Goal: Answer question/provide support: Share knowledge or assist other users

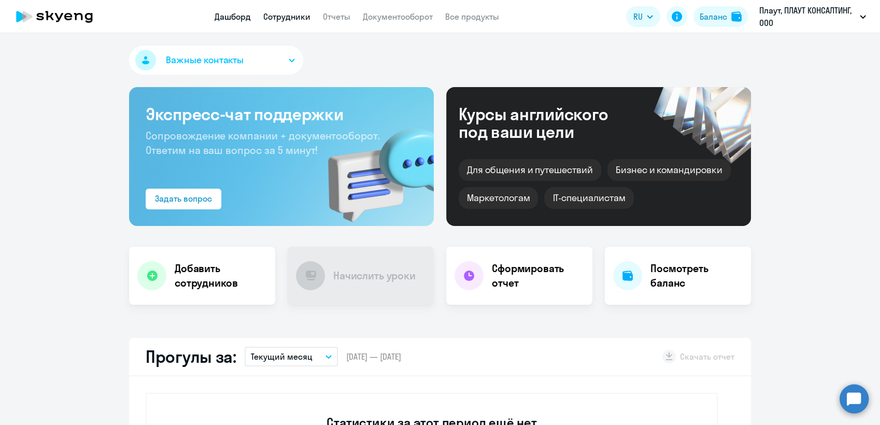
click at [292, 18] on link "Сотрудники" at bounding box center [286, 16] width 47 height 10
select select "30"
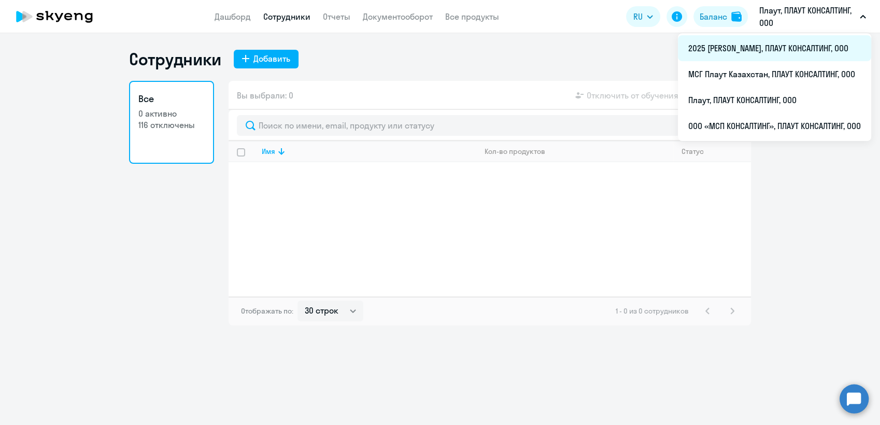
click at [723, 47] on li "2025 [PERSON_NAME], ПЛАУТ КОНСАЛТИНГ, ООО" at bounding box center [774, 48] width 193 height 26
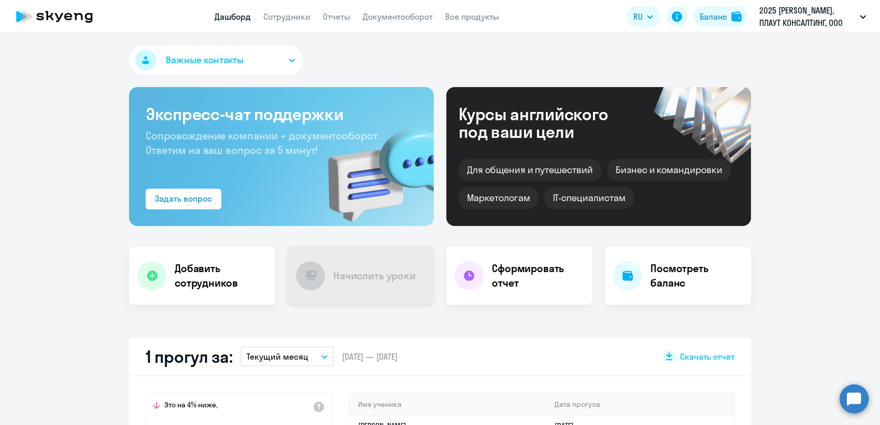
select select "30"
click at [299, 18] on link "Сотрудники" at bounding box center [286, 16] width 47 height 10
select select "30"
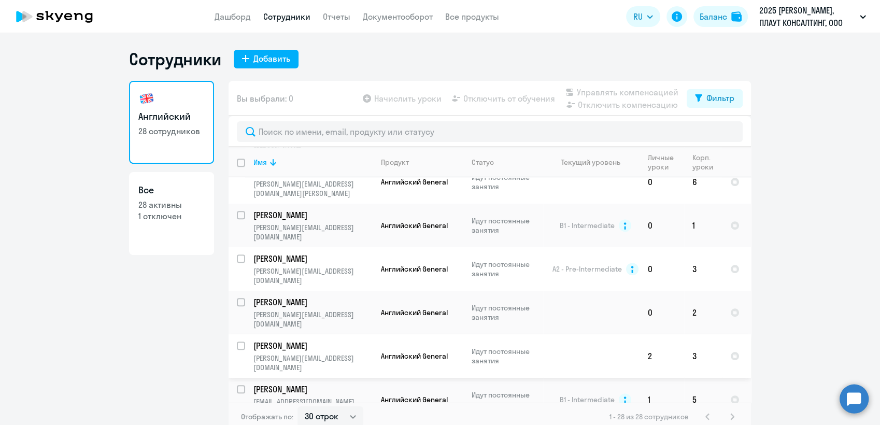
scroll to position [691, 0]
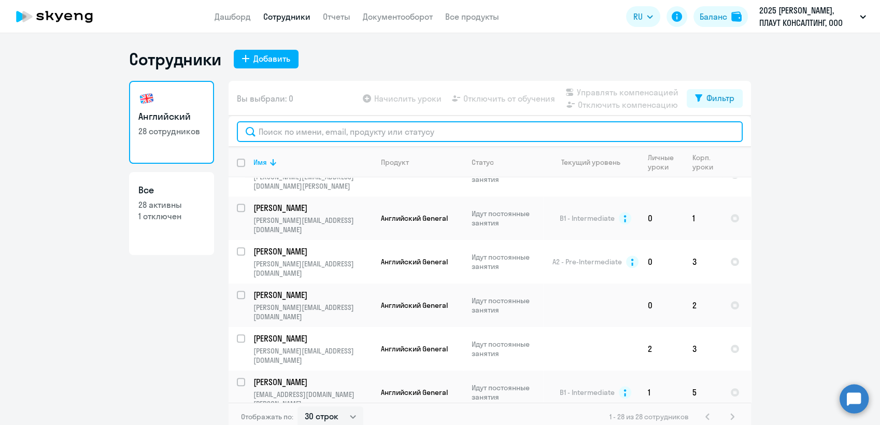
click at [290, 131] on input "text" at bounding box center [490, 131] width 506 height 21
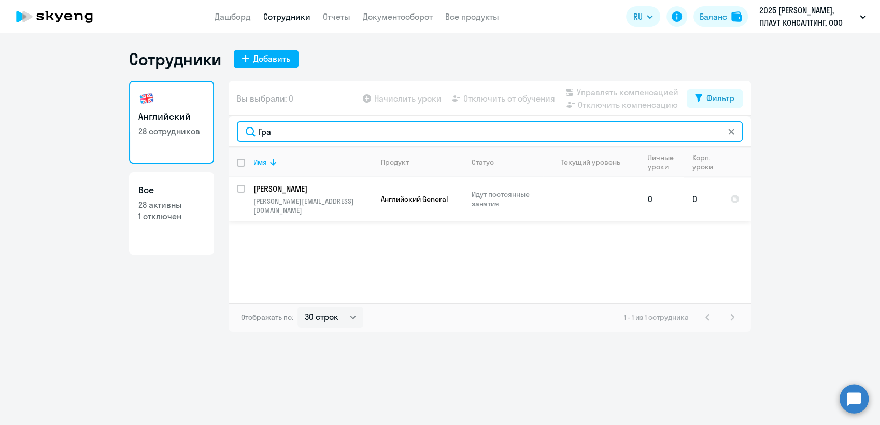
type input "Гра"
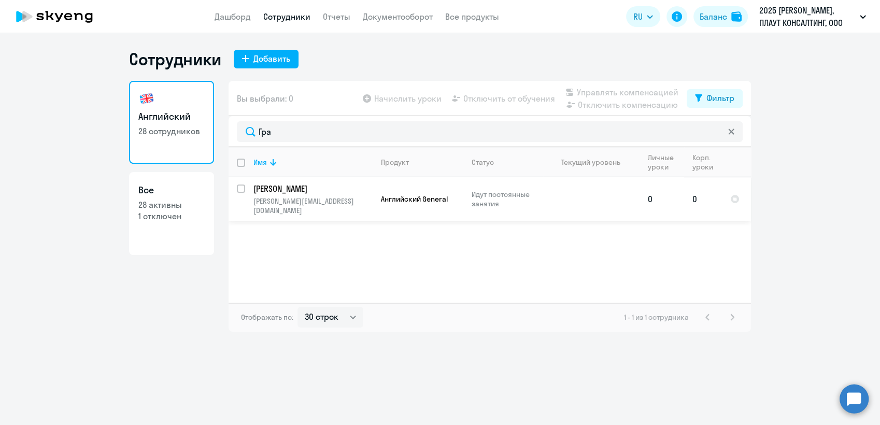
click at [289, 189] on p "[PERSON_NAME]" at bounding box center [312, 188] width 117 height 11
select select "english"
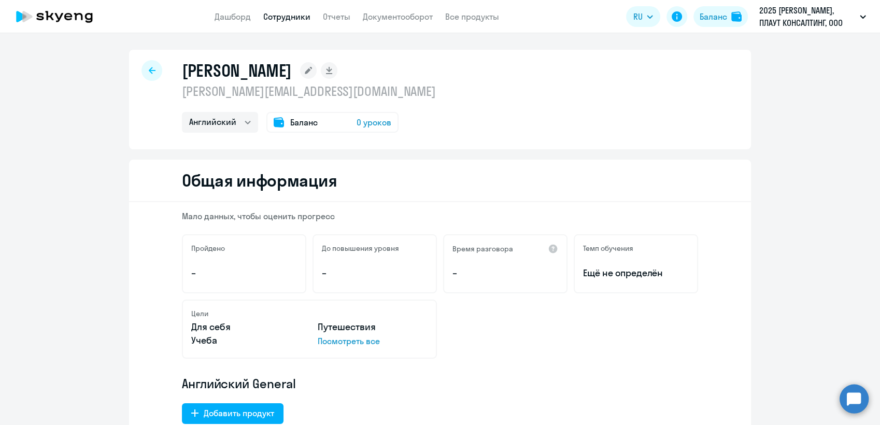
click at [149, 73] on icon at bounding box center [152, 70] width 7 height 7
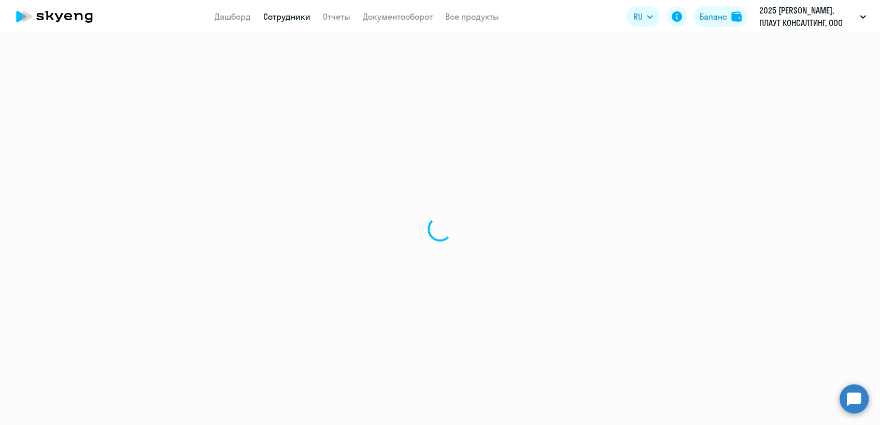
select select "30"
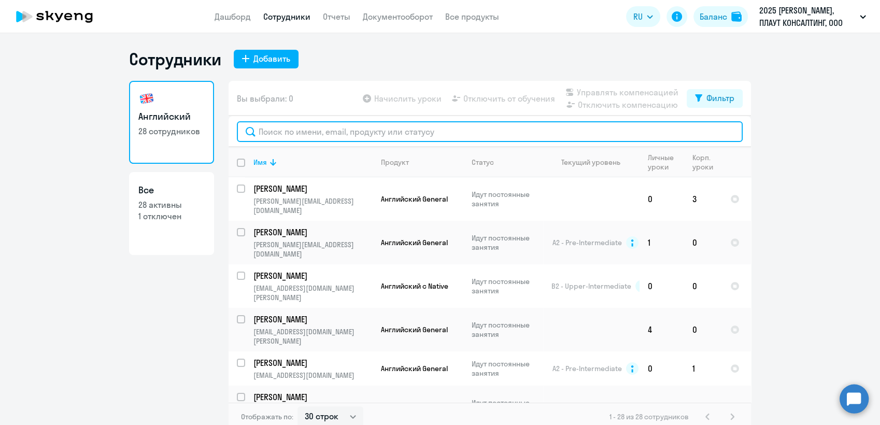
click at [300, 126] on input "text" at bounding box center [490, 131] width 506 height 21
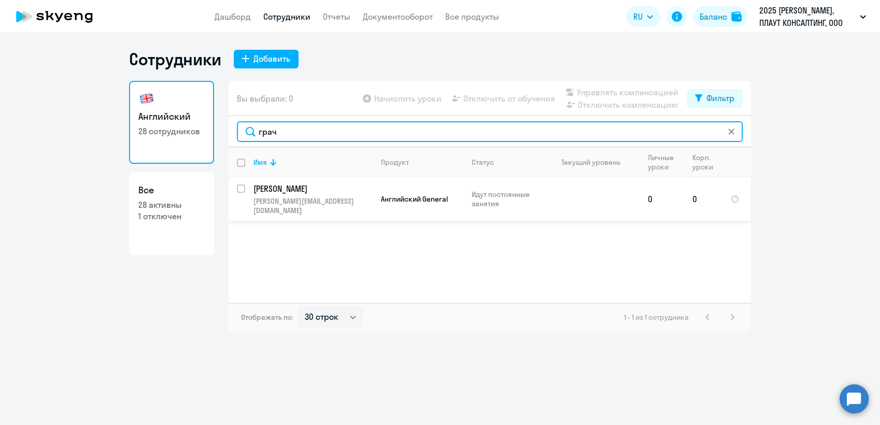
type input "грач"
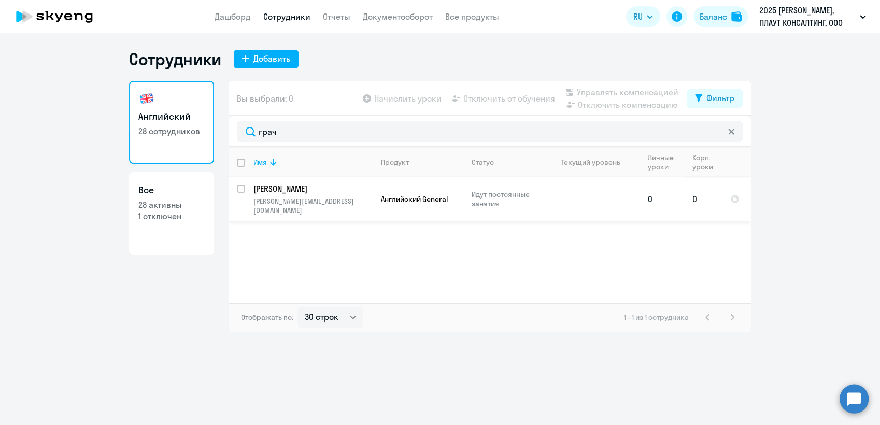
click at [241, 189] on input "select row 34851341" at bounding box center [247, 195] width 21 height 21
checkbox input "true"
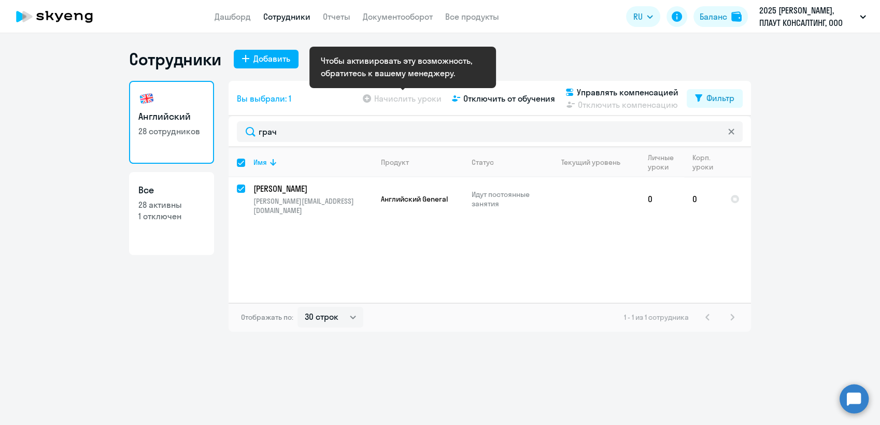
click at [422, 95] on app-table-action-button "Начислить уроки" at bounding box center [401, 98] width 81 height 12
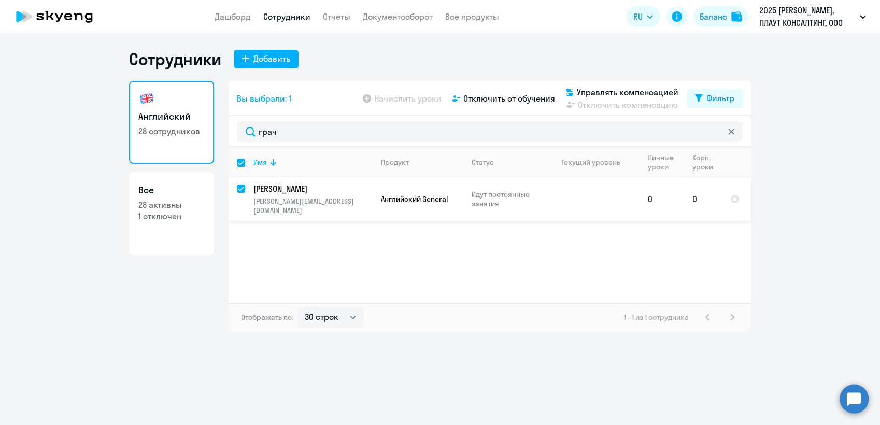
click at [237, 188] on input "deselect row 34851341" at bounding box center [247, 195] width 21 height 21
checkbox input "false"
click at [241, 189] on input "select row 34851341" at bounding box center [247, 195] width 21 height 21
checkbox input "true"
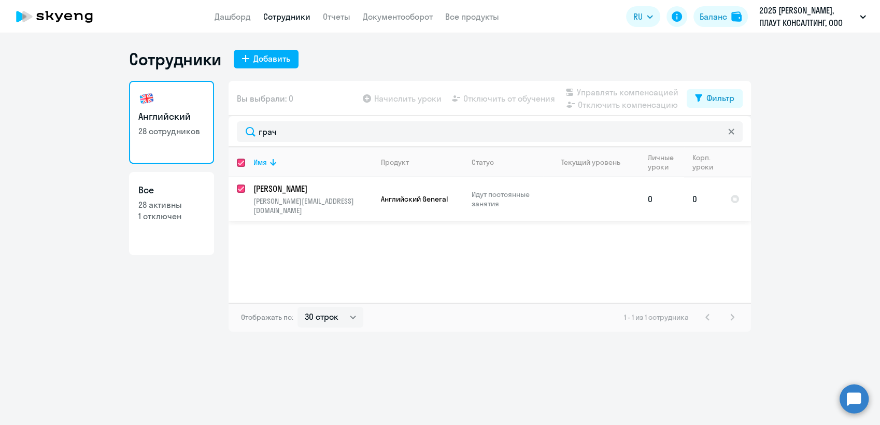
checkbox input "true"
click at [288, 189] on p "[PERSON_NAME]" at bounding box center [312, 188] width 117 height 11
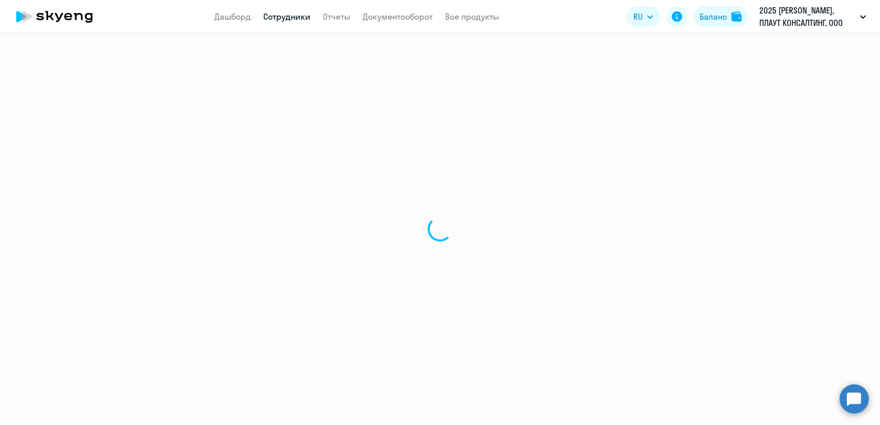
select select "english"
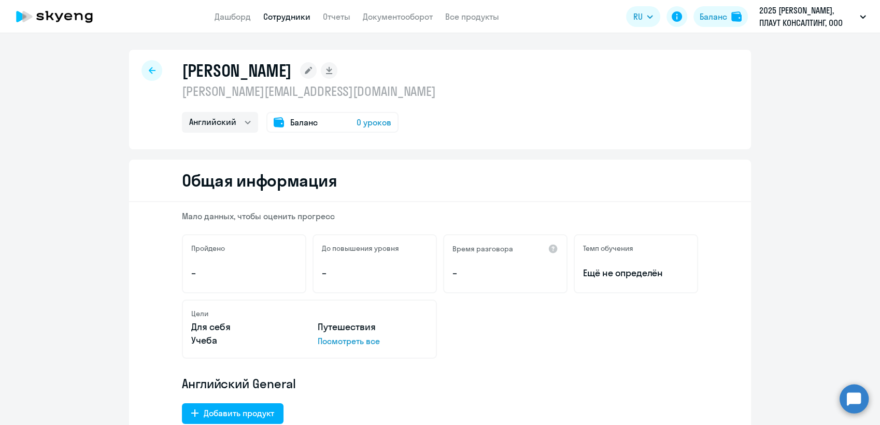
click at [286, 12] on link "Сотрудники" at bounding box center [286, 16] width 47 height 10
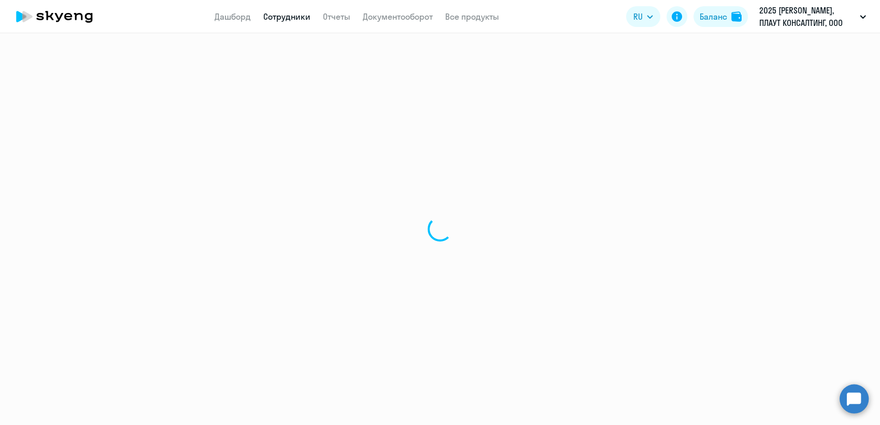
select select "30"
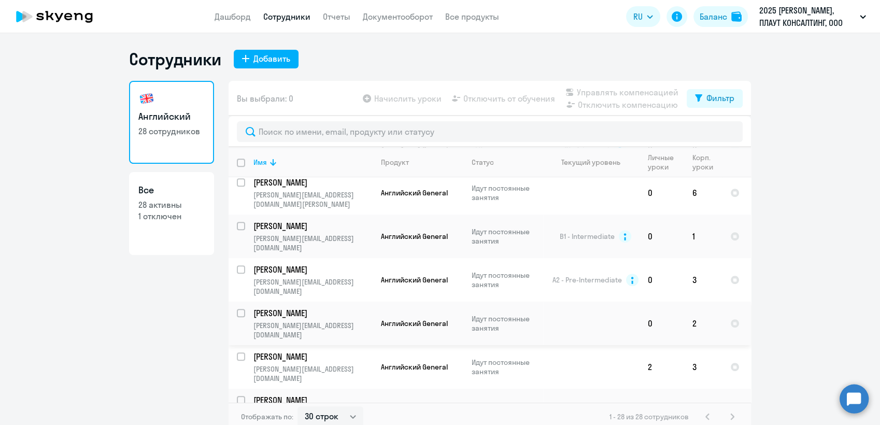
scroll to position [691, 0]
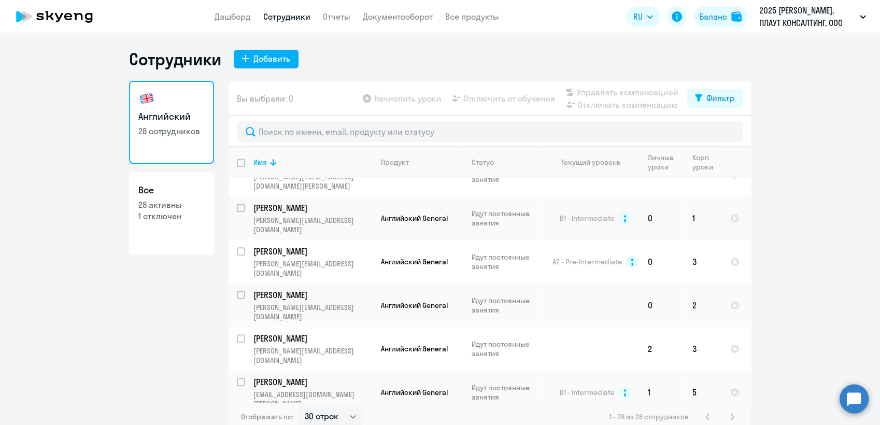
checkbox input "true"
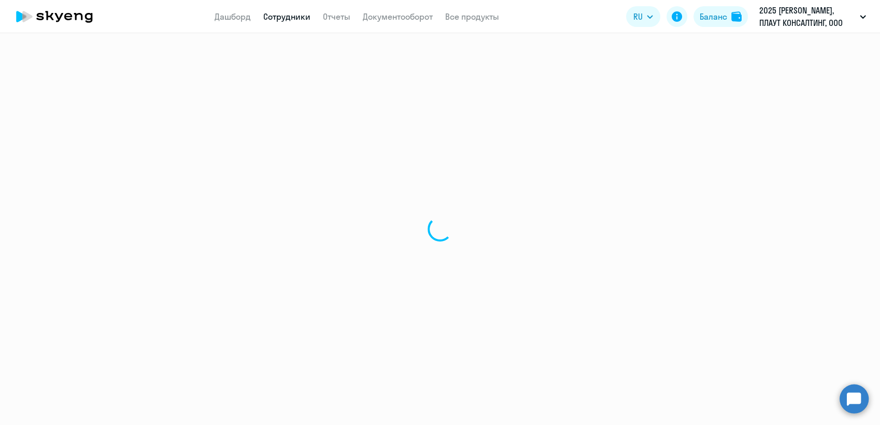
select select "english"
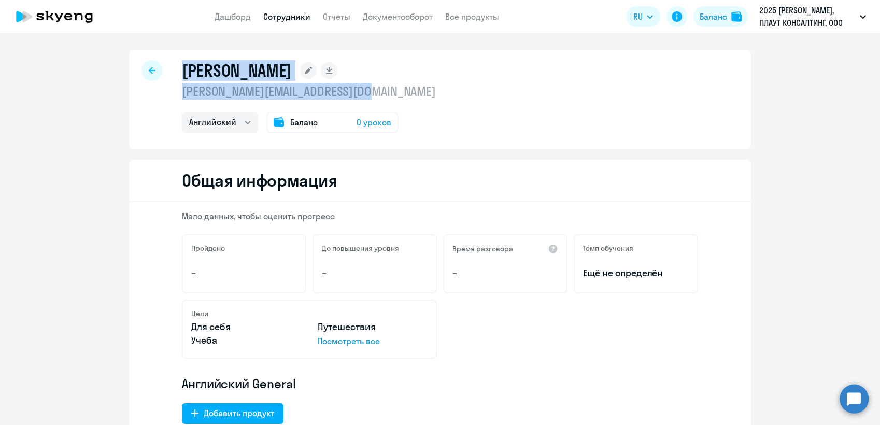
drag, startPoint x: 179, startPoint y: 71, endPoint x: 416, endPoint y: 87, distance: 237.5
click at [416, 87] on div "[PERSON_NAME] [PERSON_NAME][EMAIL_ADDRESS][DOMAIN_NAME] Английский Баланс 0 уро…" at bounding box center [440, 100] width 622 height 100
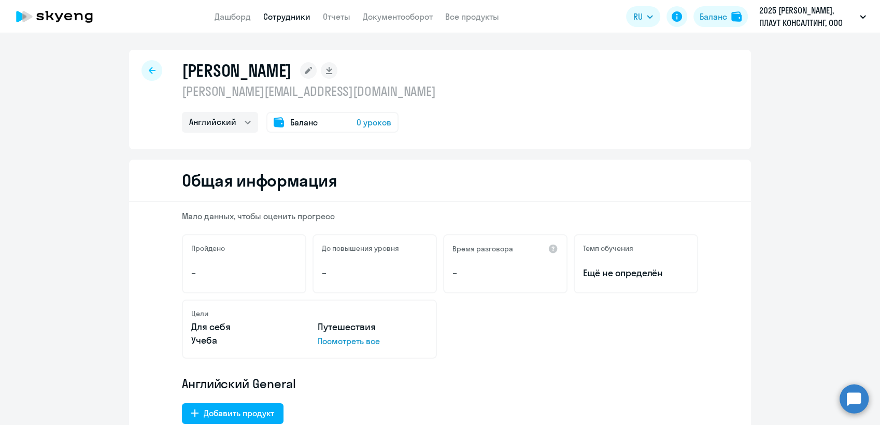
click at [851, 400] on circle at bounding box center [854, 398] width 29 height 29
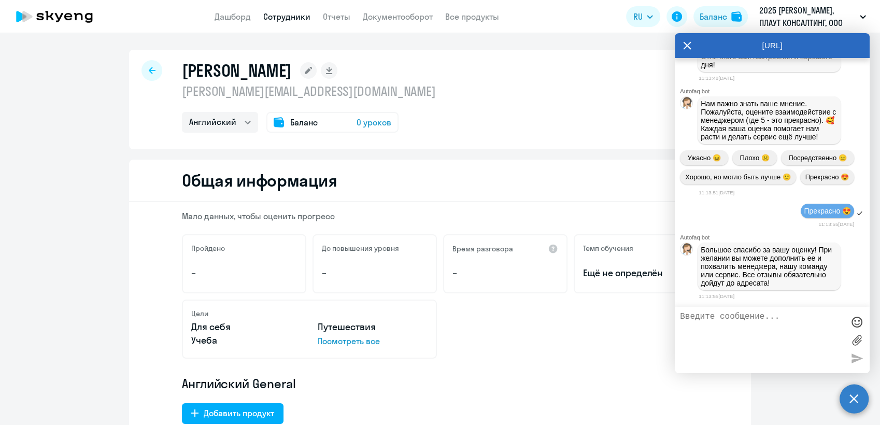
scroll to position [8454, 0]
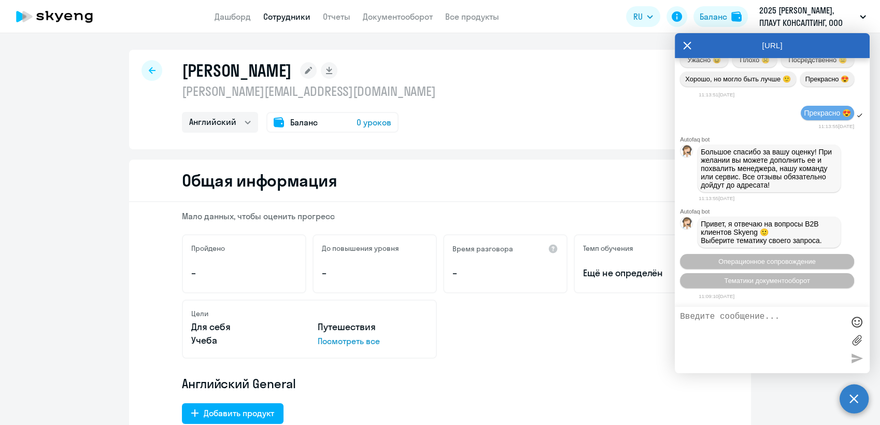
click at [689, 319] on textarea at bounding box center [762, 340] width 164 height 56
paste textarea "[PERSON_NAME] [PERSON_NAME][EMAIL_ADDRESS][DOMAIN_NAME]"
click at [681, 316] on textarea "[PERSON_NAME] [PERSON_NAME][EMAIL_ADDRESS][DOMAIN_NAME]" at bounding box center [762, 340] width 164 height 56
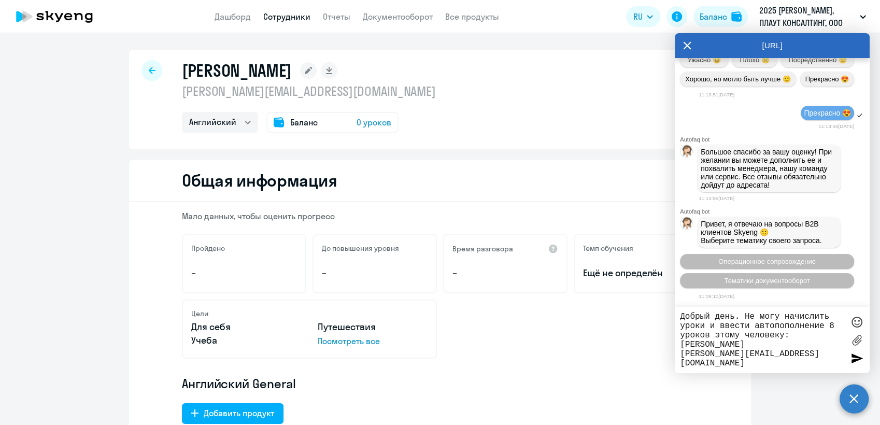
type textarea "Добрый день. Не могу начислить уроки и ввести автопополнение 8 уроков этому чел…"
click at [149, 72] on icon at bounding box center [152, 70] width 7 height 7
select select "30"
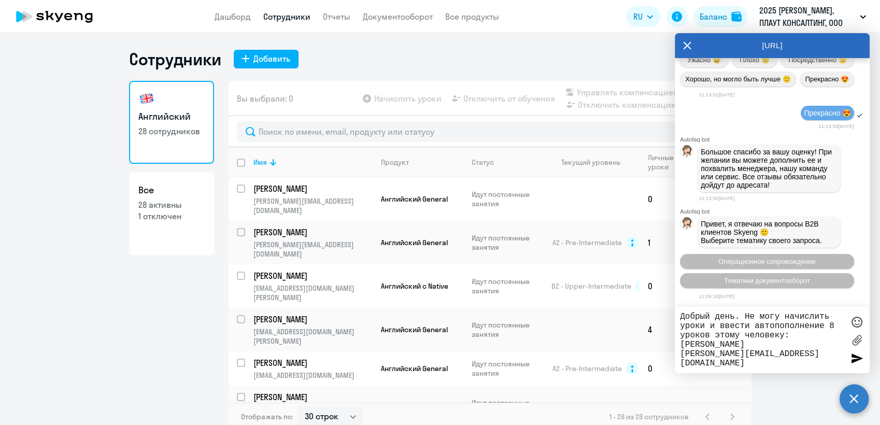
click at [836, 354] on textarea "Добрый день. Не могу начислить уроки и ввести автопополнение 8 уроков этому чел…" at bounding box center [762, 340] width 164 height 56
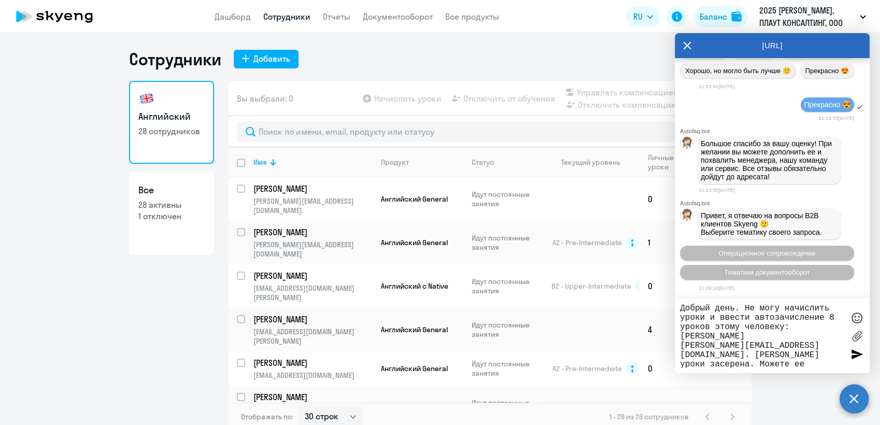
drag, startPoint x: 725, startPoint y: 361, endPoint x: 716, endPoint y: 362, distance: 9.3
click at [716, 362] on textarea "Добрый день. Не могу начислить уроки и ввести автозачисление 8 уроков этому чел…" at bounding box center [762, 336] width 164 height 64
type textarea "Добрый день. Не могу начислить уроки и ввести автозачисление 8 уроков этому чел…"
click at [853, 356] on div at bounding box center [857, 354] width 16 height 16
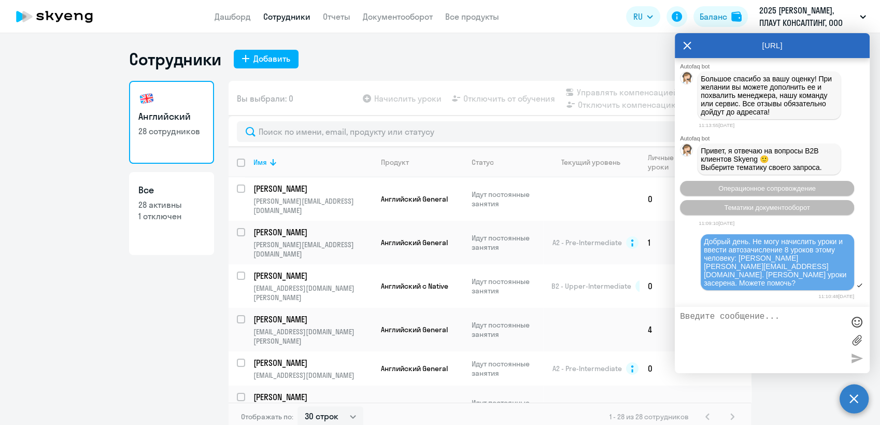
scroll to position [8608, 0]
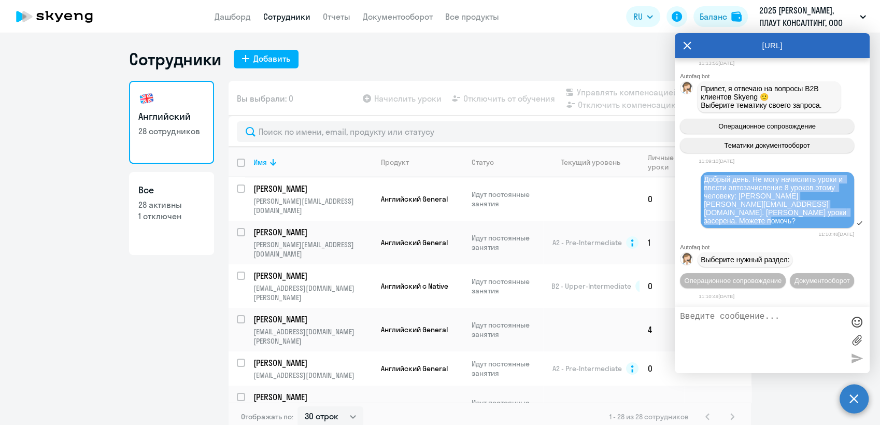
drag, startPoint x: 704, startPoint y: 160, endPoint x: 780, endPoint y: 201, distance: 86.3
click at [780, 201] on div "Добрый день. Не могу начислить уроки и ввести автозачисление 8 уроков этому чел…" at bounding box center [777, 200] width 147 height 50
copy span "Добрый день. Не могу начислить уроки и ввести автозачисление 8 уроков этому чел…"
click at [760, 277] on span "Операционное сопровождение" at bounding box center [732, 281] width 97 height 8
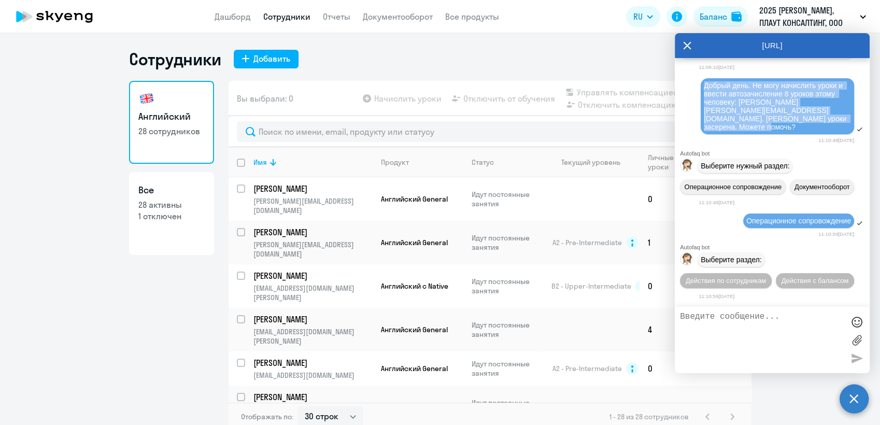
scroll to position [8720, 0]
click at [766, 277] on span "Действия по сотрудникам" at bounding box center [726, 281] width 80 height 8
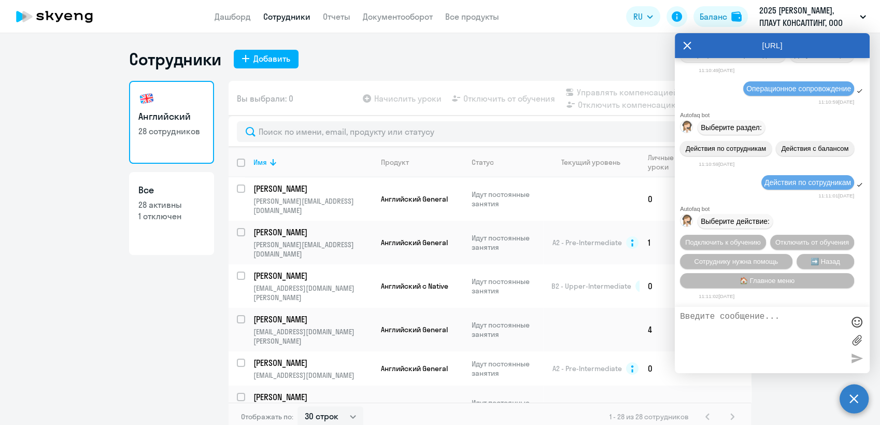
scroll to position [8872, 0]
click at [783, 282] on span "🏠 Главное меню" at bounding box center [767, 281] width 55 height 8
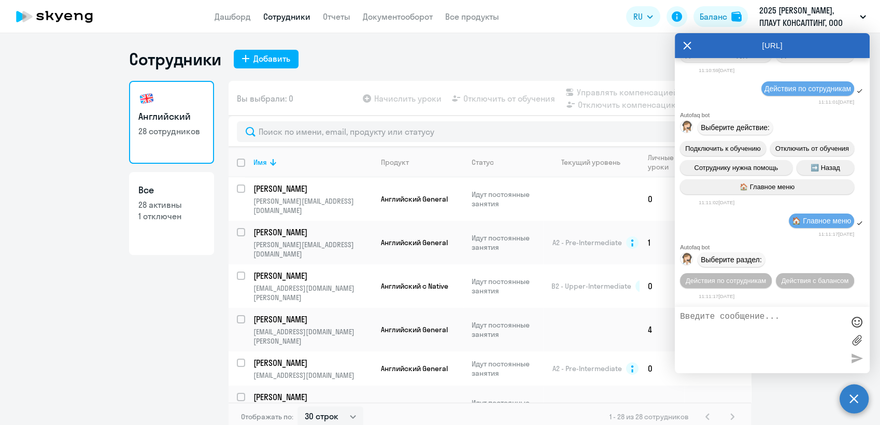
scroll to position [8985, 0]
click at [766, 277] on span "Действия по сотрудникам" at bounding box center [726, 281] width 80 height 8
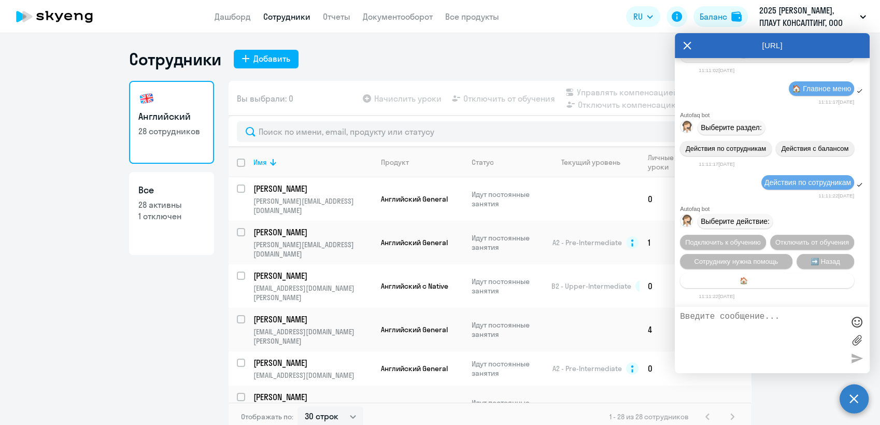
scroll to position [9138, 0]
click at [701, 320] on textarea at bounding box center [762, 340] width 164 height 56
paste textarea "Добрый день. Не могу начислить уроки и ввести автозачисление 8 уроков этому чел…"
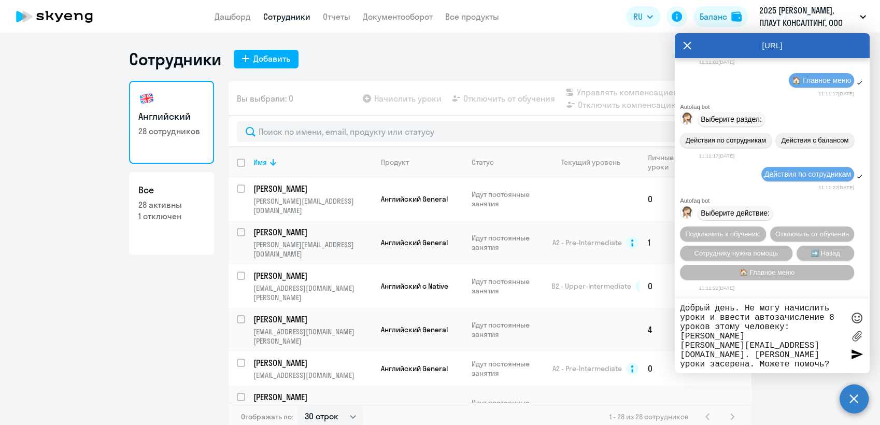
type textarea "Добрый день. Не могу начислить уроки и ввести автозачисление 8 уроков этому чел…"
click at [856, 355] on div at bounding box center [857, 354] width 16 height 16
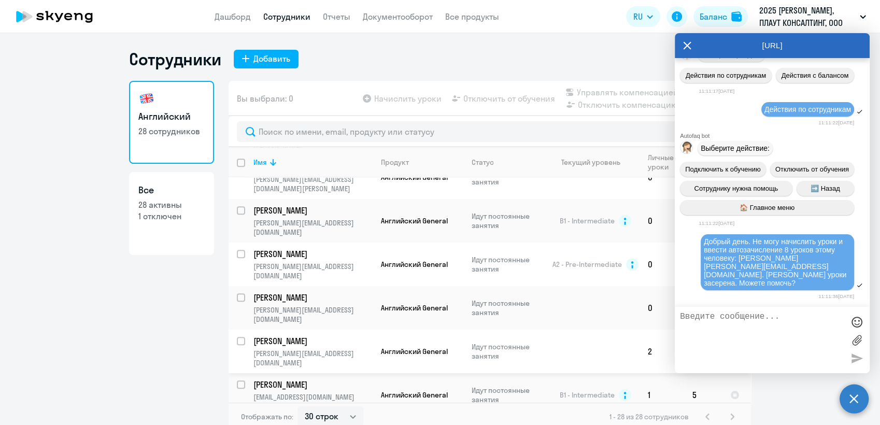
scroll to position [691, 0]
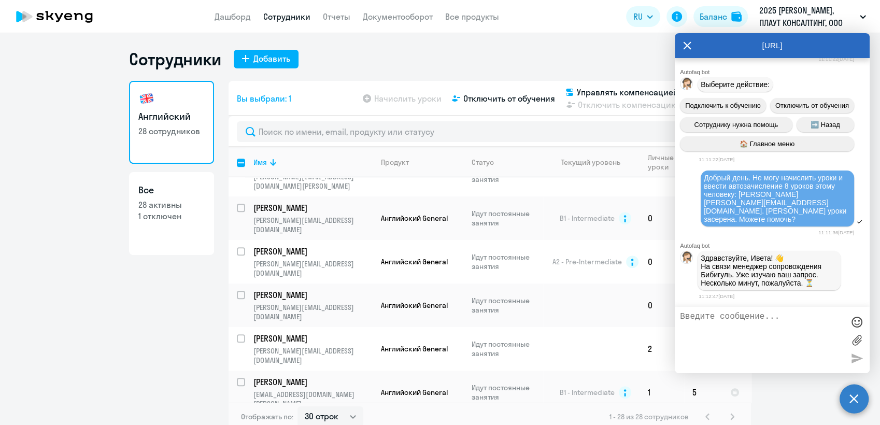
checkbox input "false"
click at [232, 19] on link "Дашборд" at bounding box center [233, 16] width 36 height 10
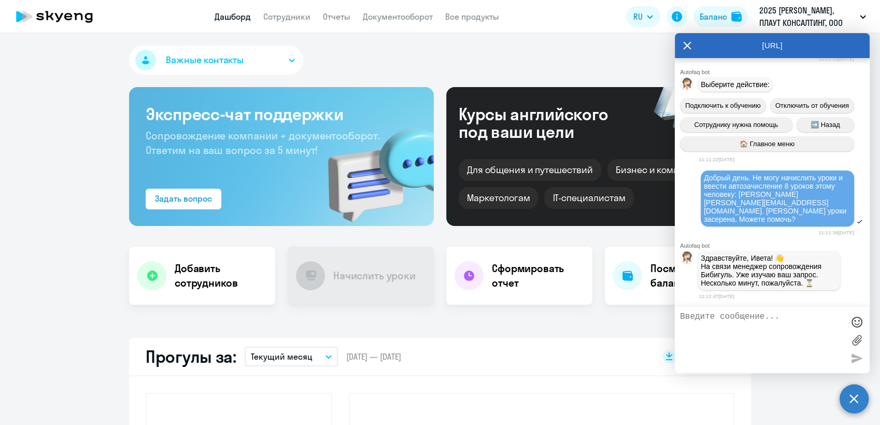
select select "30"
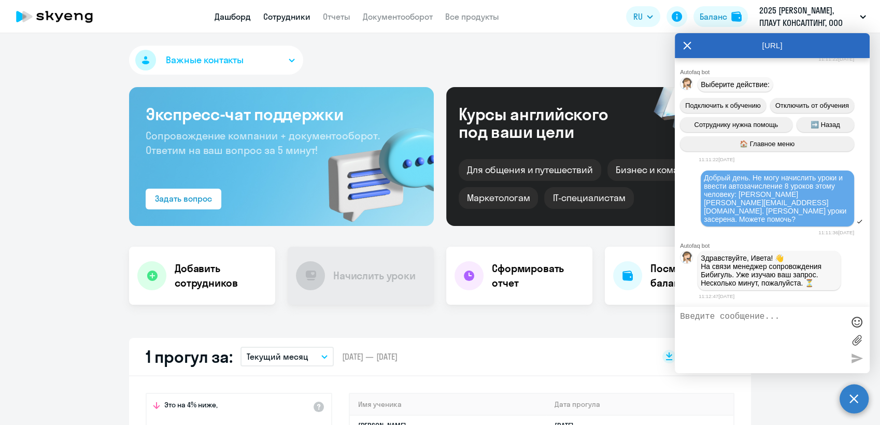
click at [290, 16] on link "Сотрудники" at bounding box center [286, 16] width 47 height 10
select select "30"
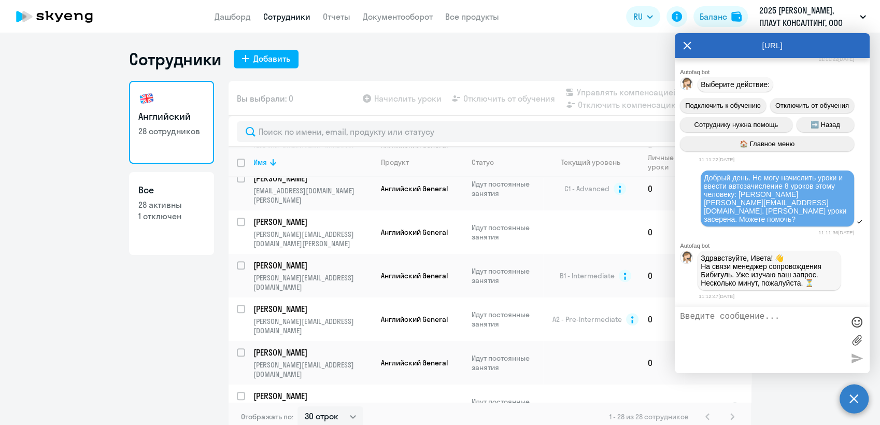
scroll to position [691, 0]
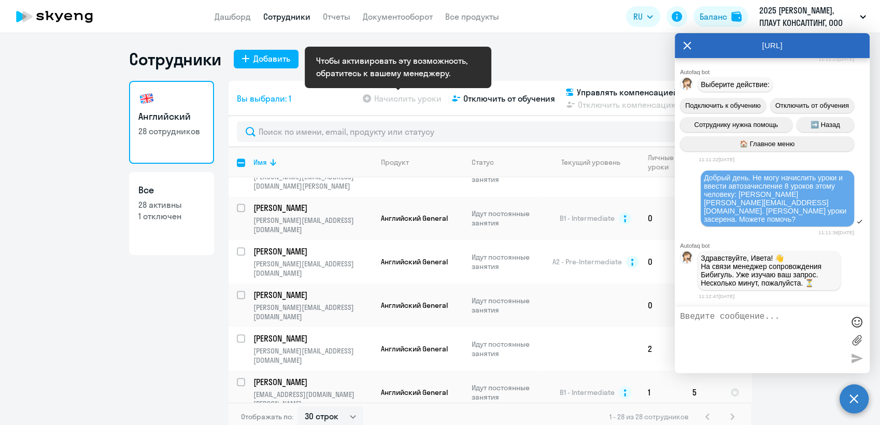
click at [403, 99] on app-table-action-button "Начислить уроки" at bounding box center [401, 98] width 81 height 12
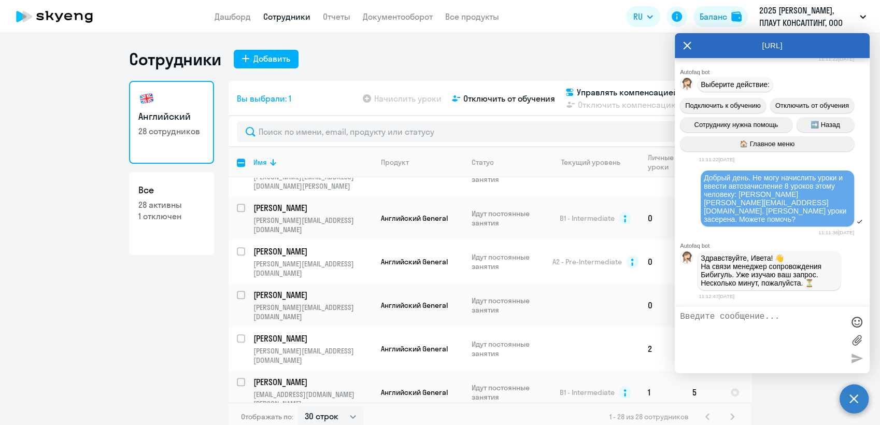
checkbox input "false"
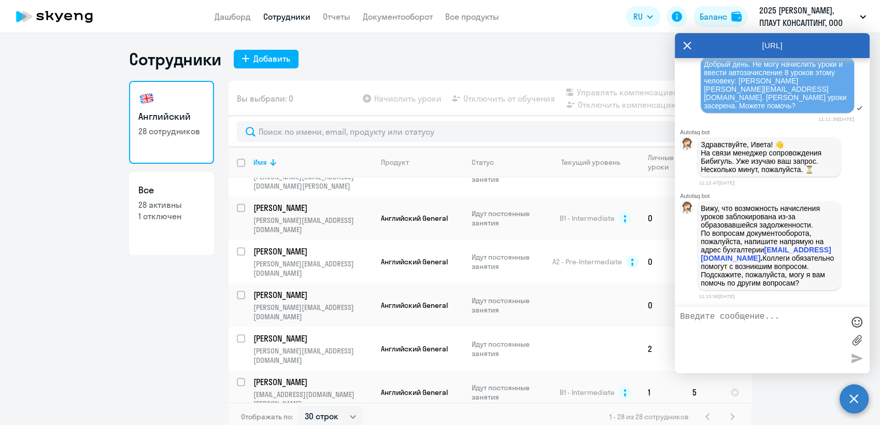
drag, startPoint x: 703, startPoint y: 201, endPoint x: 775, endPoint y: 266, distance: 96.9
click at [775, 266] on p "Вижу, что возможность начисления уроков заблокирована из-за образовавшейся задо…" at bounding box center [769, 245] width 137 height 83
copy p "Вижу, что возможность начисления уроков заблокирована из-за образовавшейся задо…"
click at [779, 277] on p "Вижу, что возможность начисления уроков заблокирована из-за образовавшейся задо…" at bounding box center [769, 245] width 137 height 83
drag, startPoint x: 732, startPoint y: 143, endPoint x: 737, endPoint y: 153, distance: 11.6
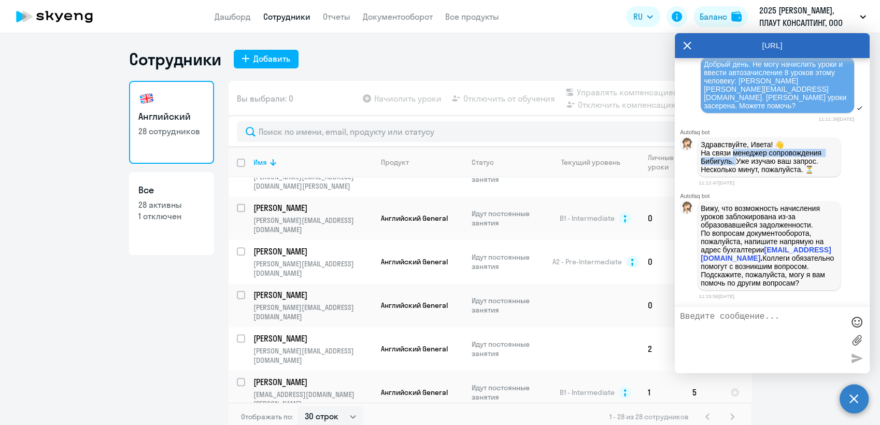
click at [737, 153] on p "Здравствуйте, Ивета! 👋 ﻿На связи менеджер сопровождения [PERSON_NAME]. Уже изуч…" at bounding box center [769, 157] width 137 height 33
copy p "менеджер сопровождения [PERSON_NAME]."
click at [704, 321] on textarea at bounding box center [762, 340] width 164 height 56
type textarea "Написала в вашу бухгалтерию."
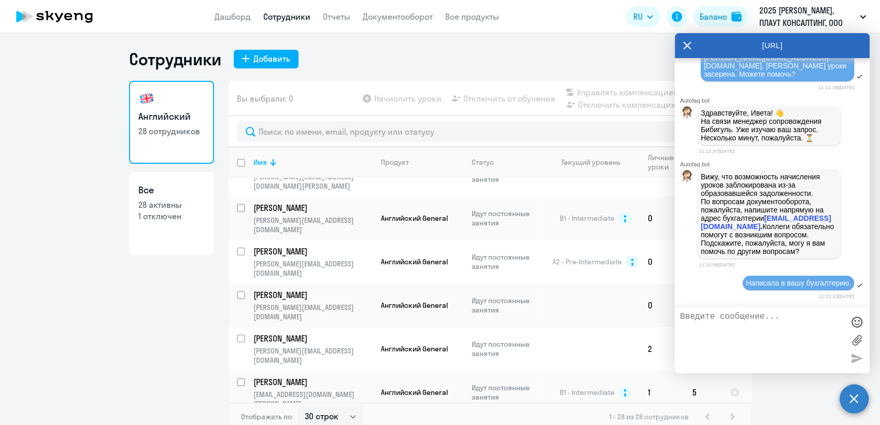
scroll to position [9471, 0]
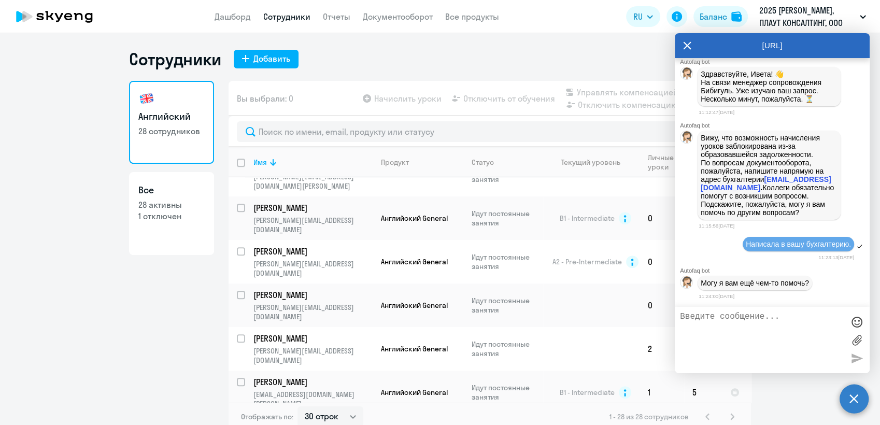
click at [702, 321] on textarea at bounding box center [762, 340] width 164 height 56
type textarea "Хотелось бы начислить уроки :)"
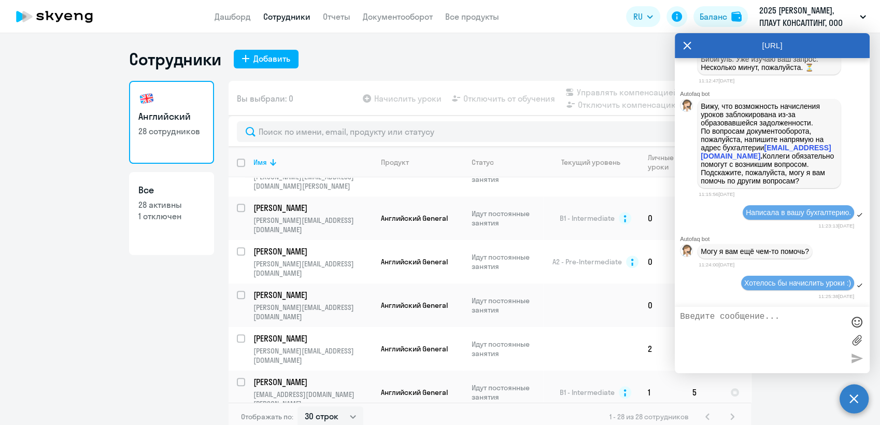
scroll to position [9502, 0]
checkbox input "true"
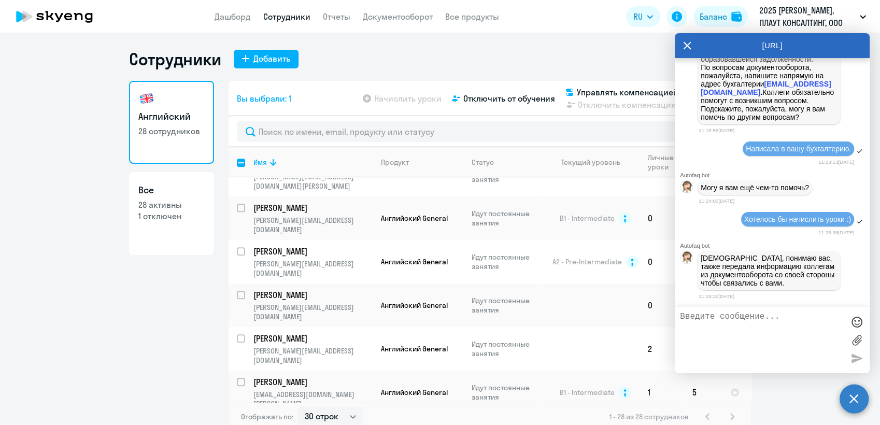
scroll to position [9566, 0]
click at [698, 317] on textarea at bounding box center [762, 340] width 164 height 56
type textarea "Спасибо. Нужно разобраться. До этого задолженностей не бывало."
